Goal: Task Accomplishment & Management: Use online tool/utility

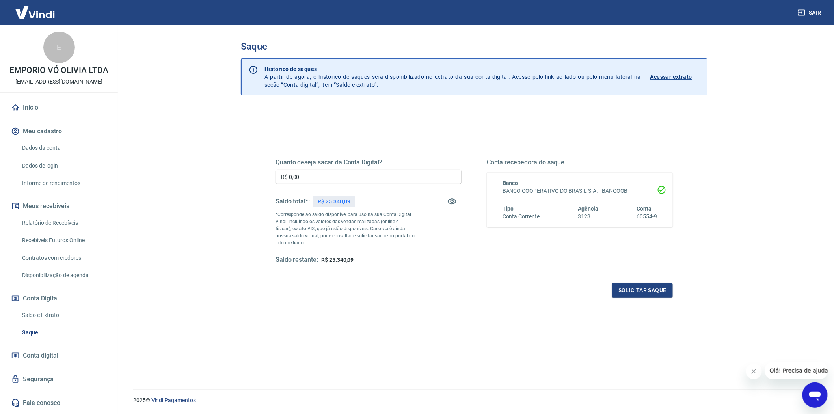
click at [321, 175] on input "R$ 0,00" at bounding box center [368, 176] width 186 height 15
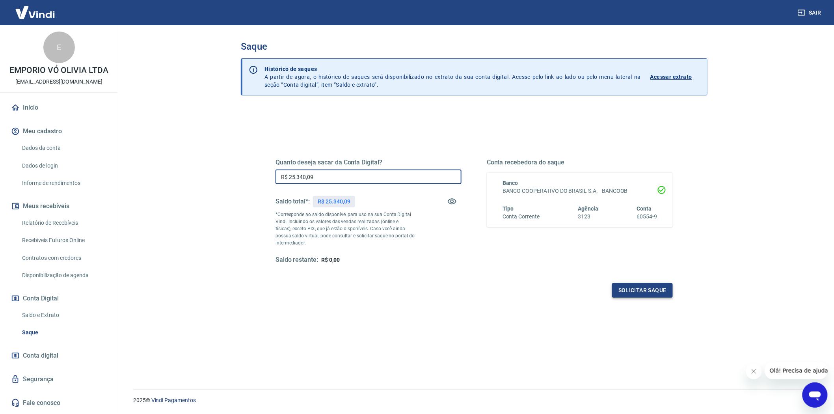
type input "R$ 25.340,09"
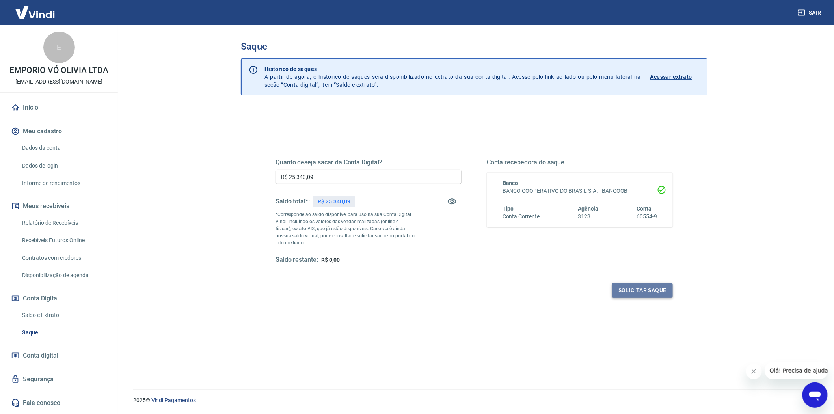
click at [663, 290] on button "Solicitar saque" at bounding box center [642, 290] width 61 height 15
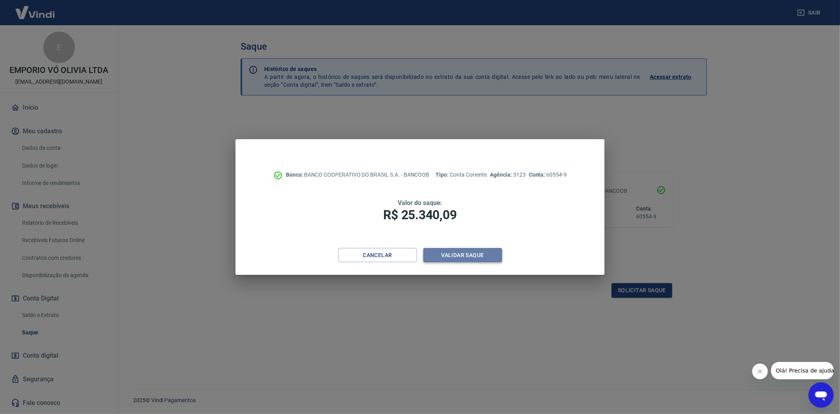
click at [471, 258] on button "Validar saque" at bounding box center [463, 255] width 79 height 15
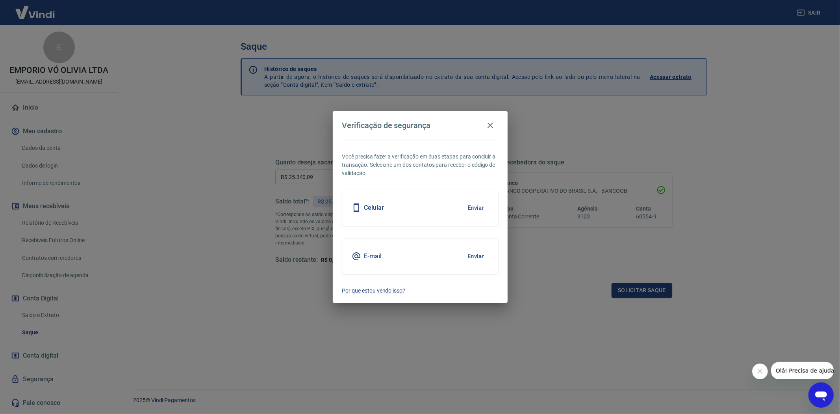
click at [483, 258] on button "Enviar" at bounding box center [476, 256] width 26 height 17
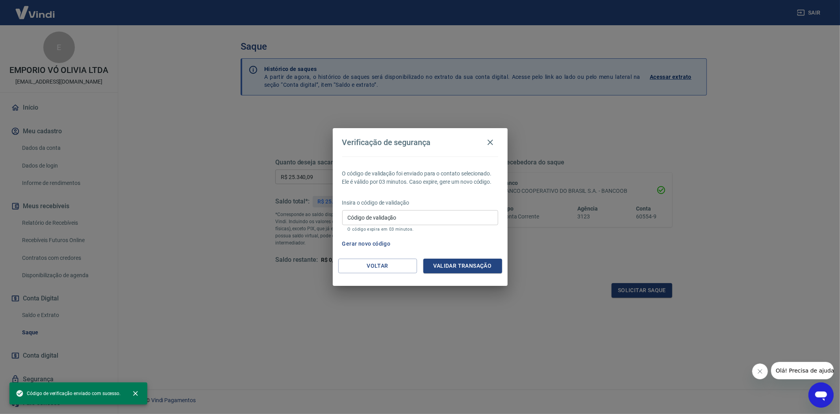
click at [387, 222] on input "Código de validação" at bounding box center [420, 217] width 156 height 15
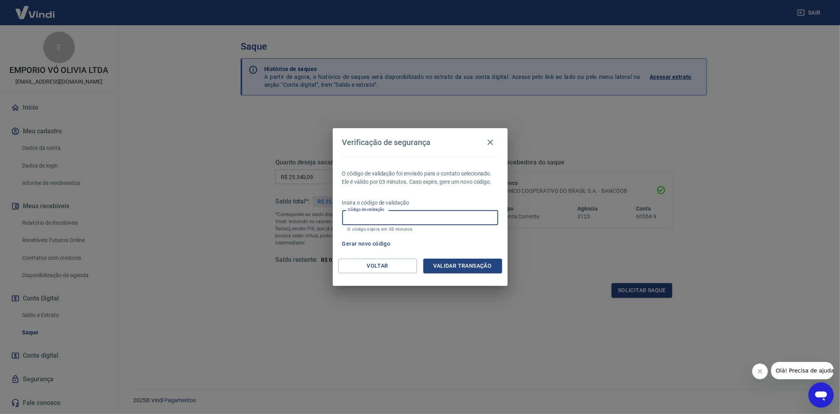
paste input "944963"
type input "944963"
click at [451, 263] on button "Validar transação" at bounding box center [463, 265] width 79 height 15
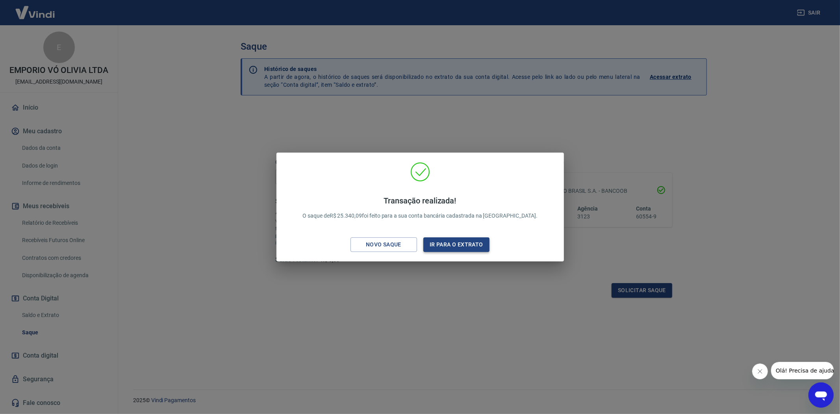
click at [454, 243] on button "Ir para o extrato" at bounding box center [457, 244] width 67 height 15
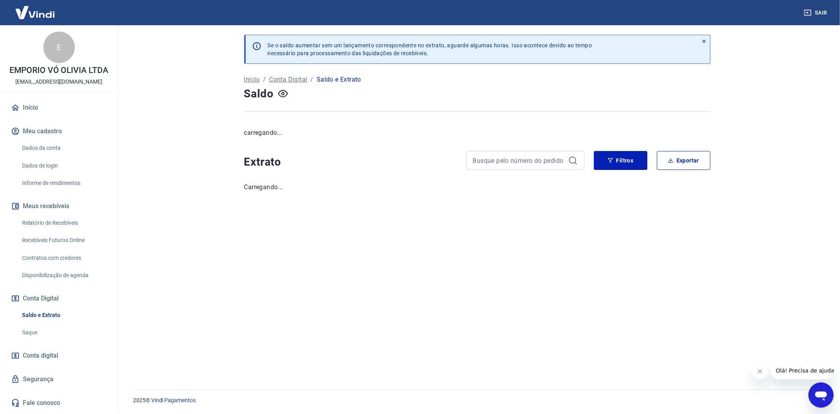
click at [22, 334] on link "Saque" at bounding box center [63, 332] width 89 height 16
